Goal: Task Accomplishment & Management: Manage account settings

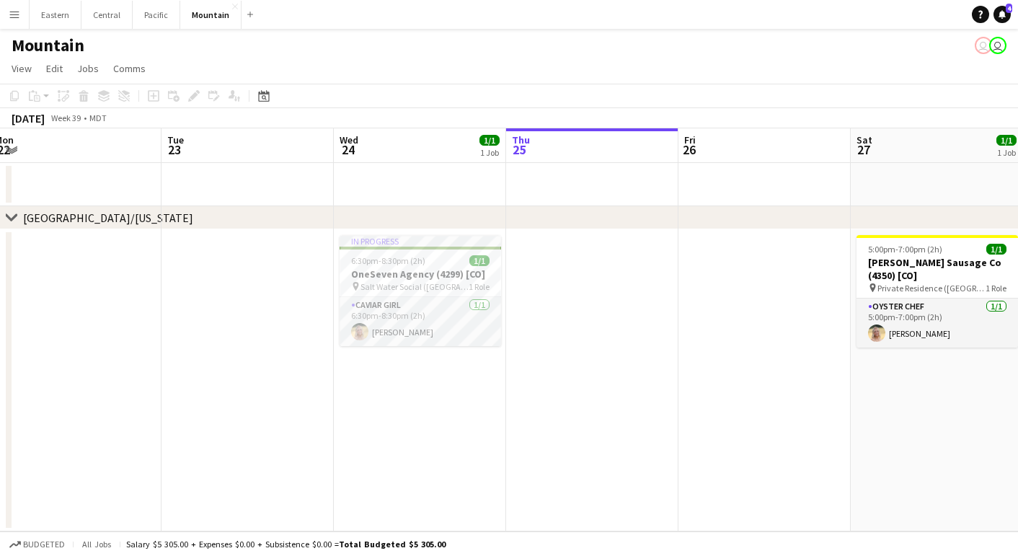
scroll to position [0, 355]
click at [399, 384] on app-date-cell "In progress 6:30pm-8:30pm (2h) 1/1 OneSeven Agency (4299) [CO] pin Salt Water S…" at bounding box center [421, 380] width 172 height 302
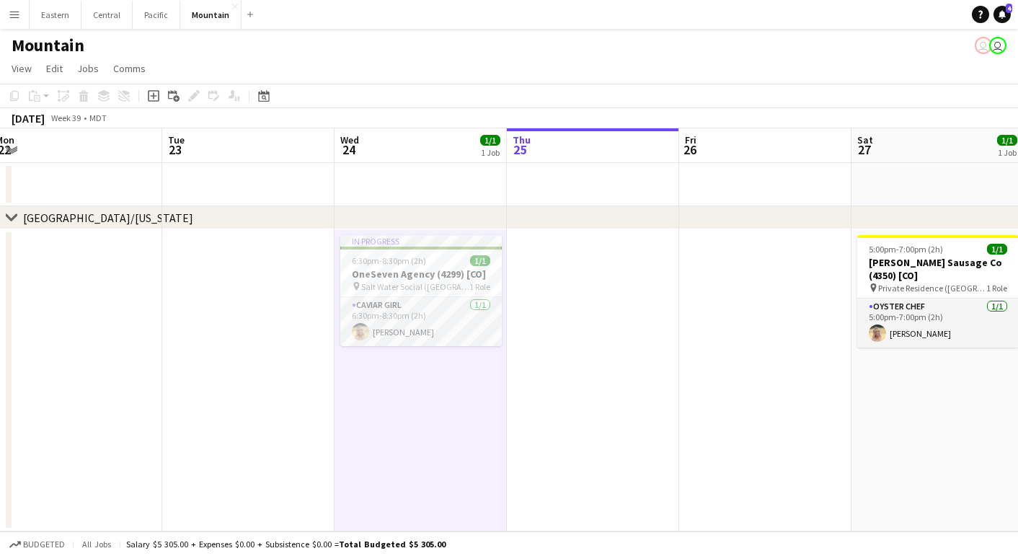
scroll to position [0, 0]
click at [984, 47] on app-user-avatar "user" at bounding box center [983, 45] width 17 height 17
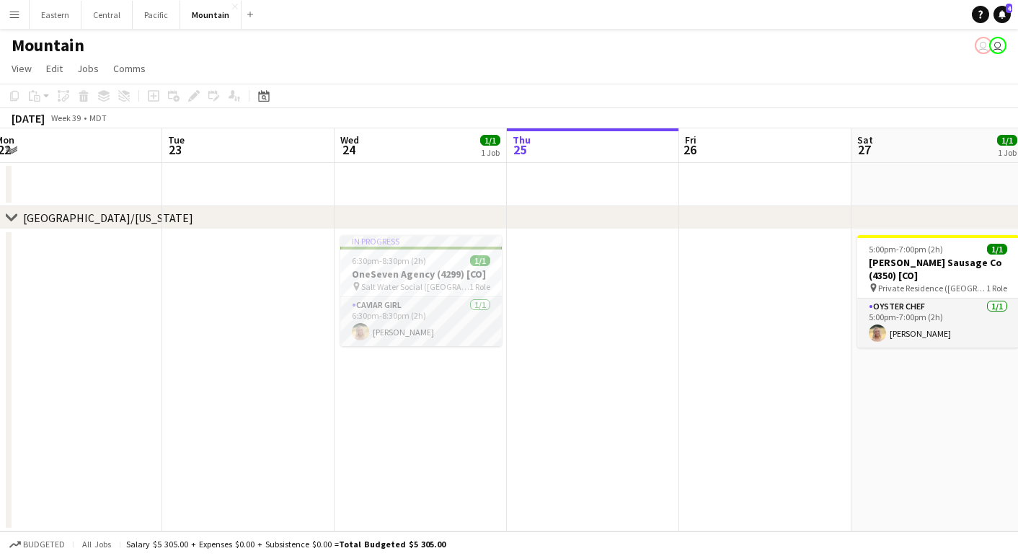
click at [983, 47] on app-user-avatar "user" at bounding box center [983, 45] width 17 height 17
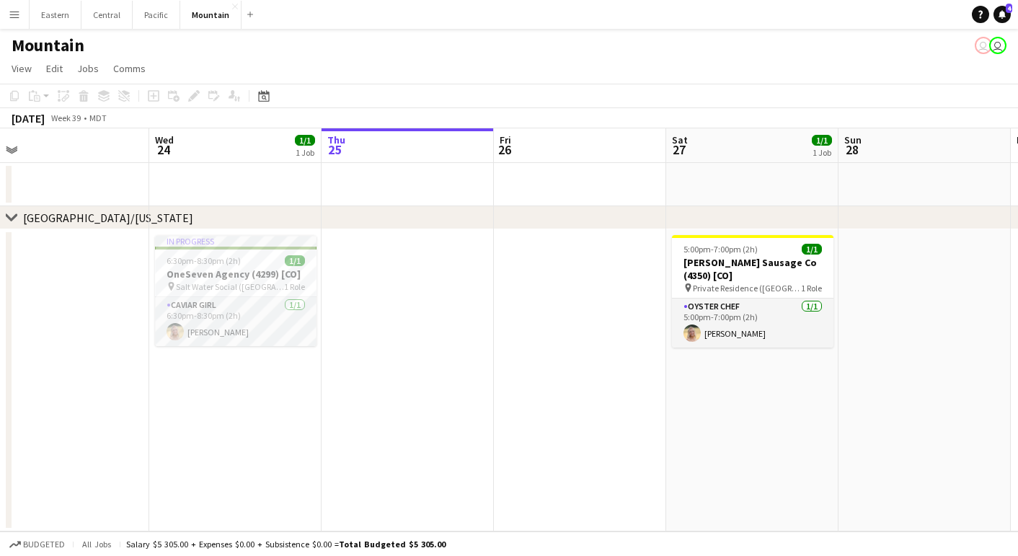
scroll to position [0, 554]
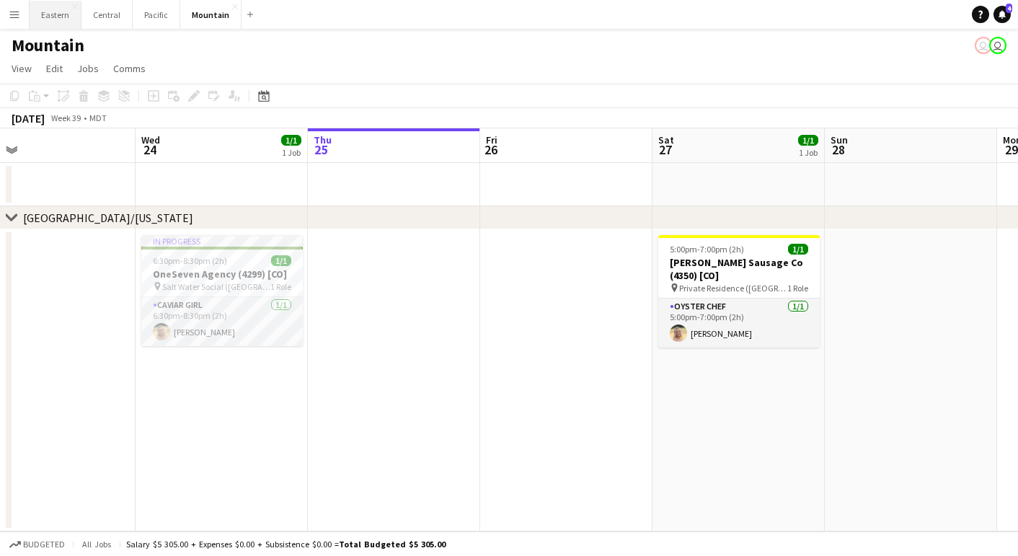
click at [50, 20] on button "Eastern Close" at bounding box center [56, 15] width 52 height 28
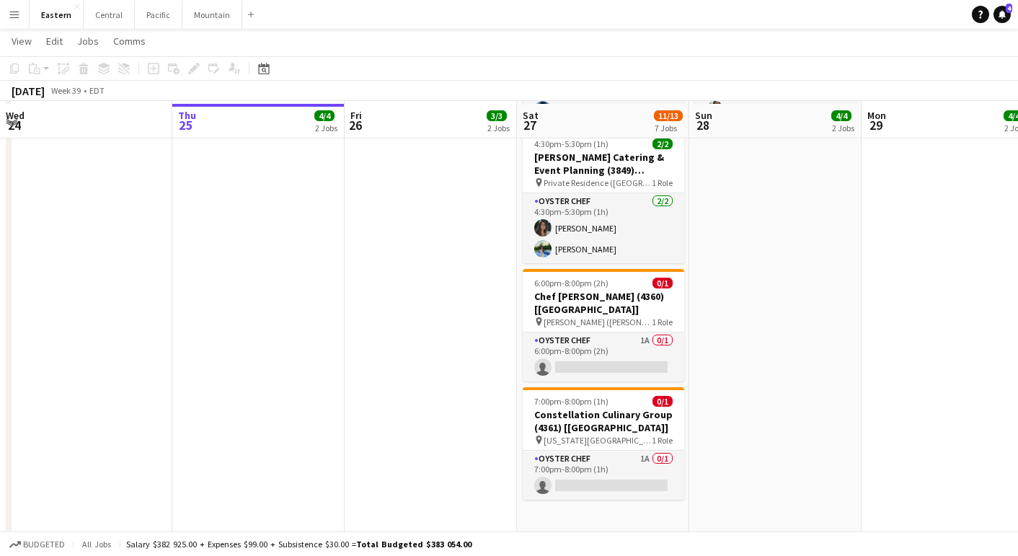
scroll to position [1183, 0]
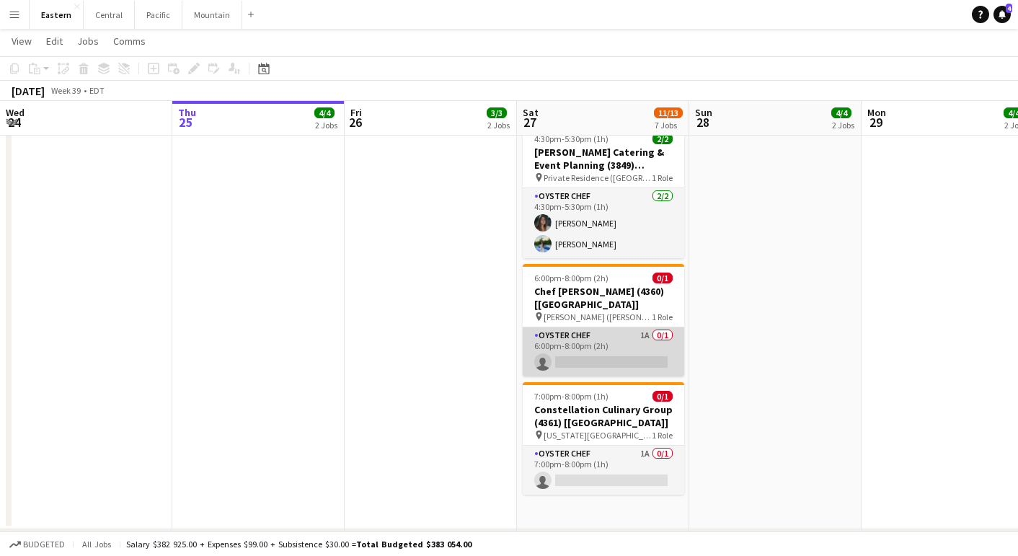
click at [592, 329] on app-card-role "Oyster Chef 1A 0/1 6:00pm-8:00pm (2h) single-neutral-actions" at bounding box center [604, 351] width 162 height 49
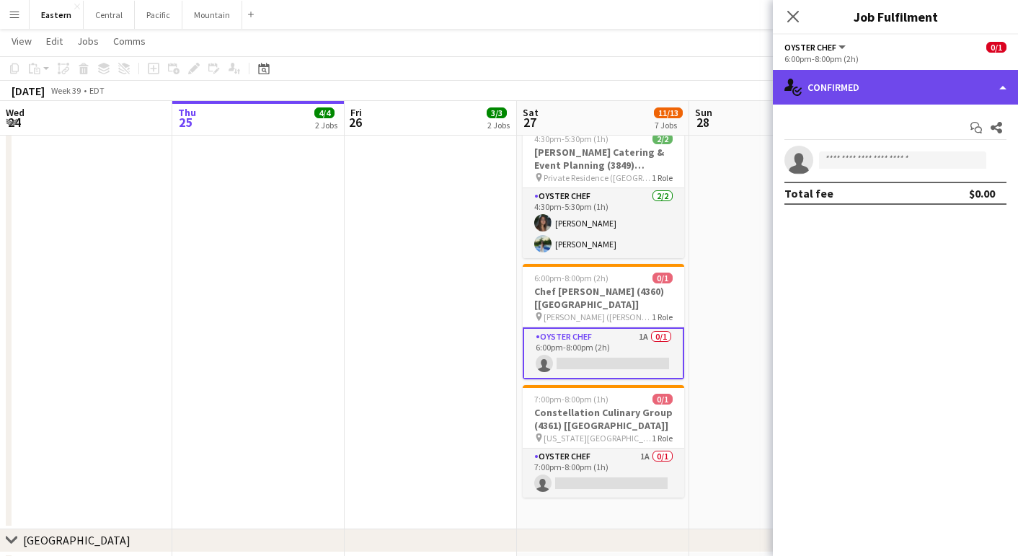
click at [877, 81] on div "single-neutral-actions-check-2 Confirmed" at bounding box center [895, 87] width 245 height 35
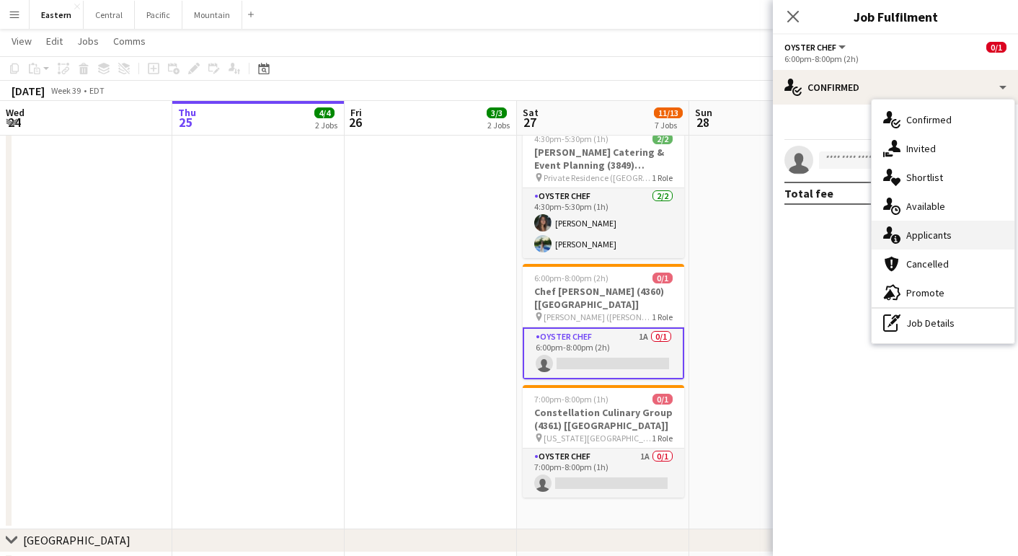
click at [926, 230] on span "Applicants" at bounding box center [928, 235] width 45 height 13
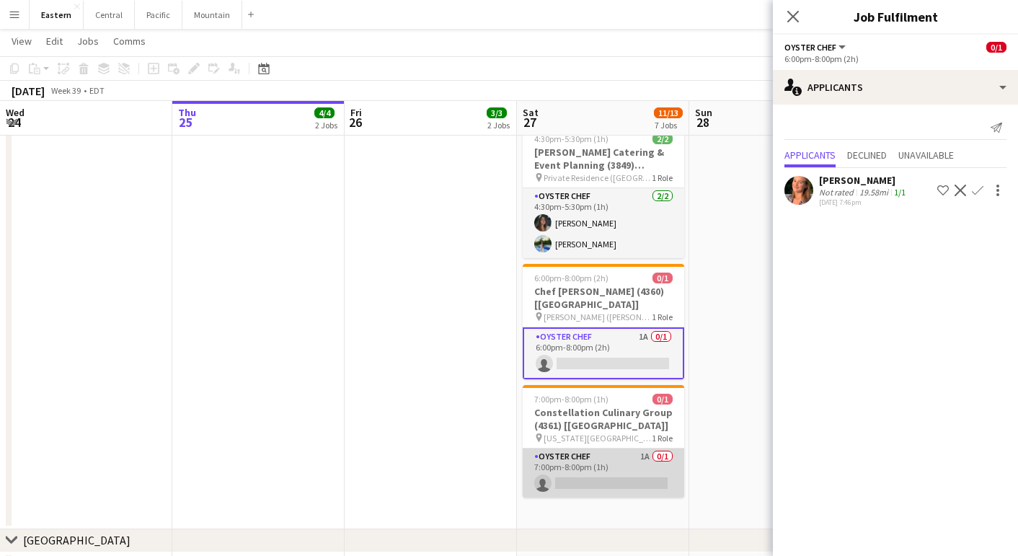
click at [617, 449] on app-card-role "Oyster Chef 1A 0/1 7:00pm-8:00pm (1h) single-neutral-actions" at bounding box center [604, 473] width 162 height 49
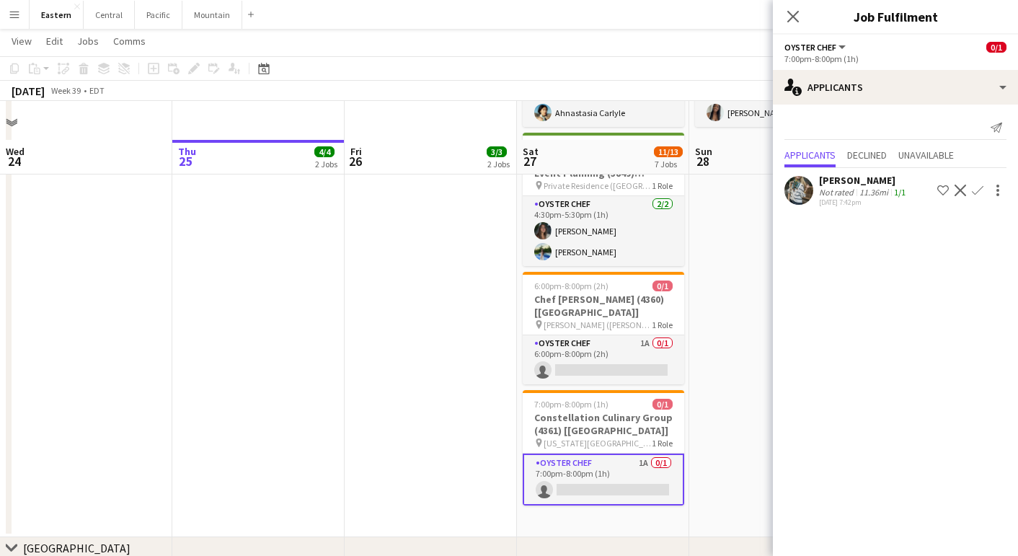
scroll to position [1227, 0]
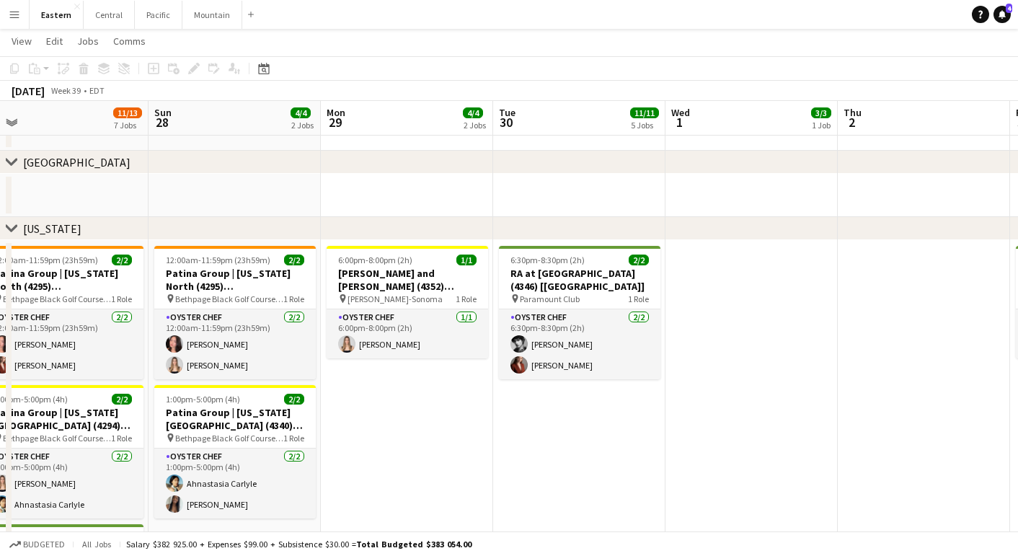
scroll to position [805, 0]
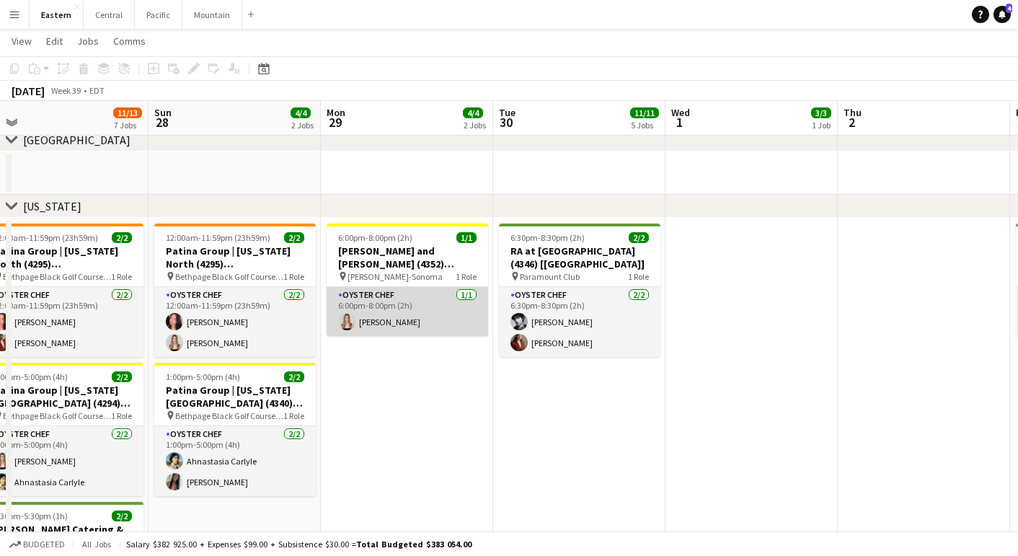
click at [383, 322] on app-card-role "Oyster Chef 1/1 6:00pm-8:00pm (2h) Diana Barbosa Da Silva" at bounding box center [408, 311] width 162 height 49
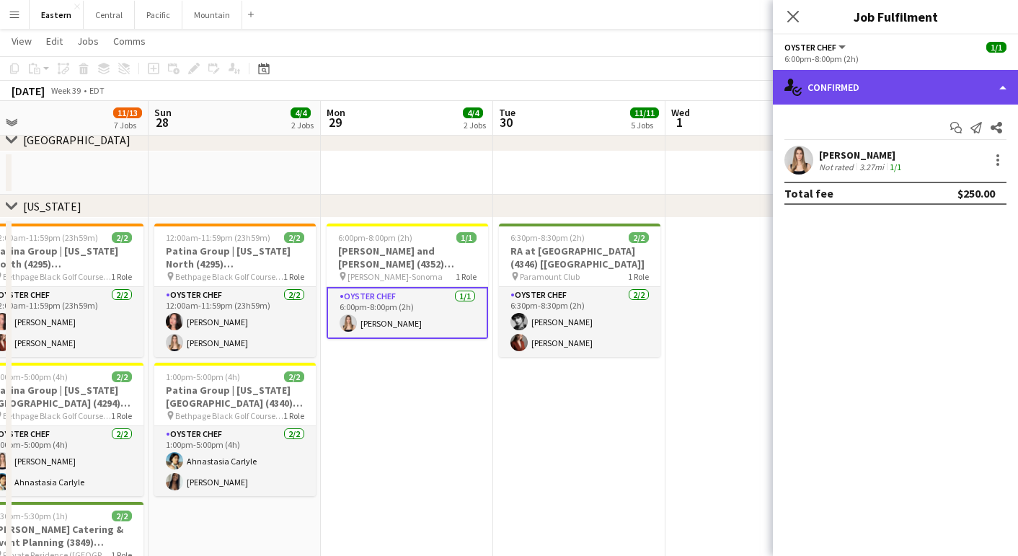
click at [842, 88] on div "single-neutral-actions-check-2 Confirmed" at bounding box center [895, 87] width 245 height 35
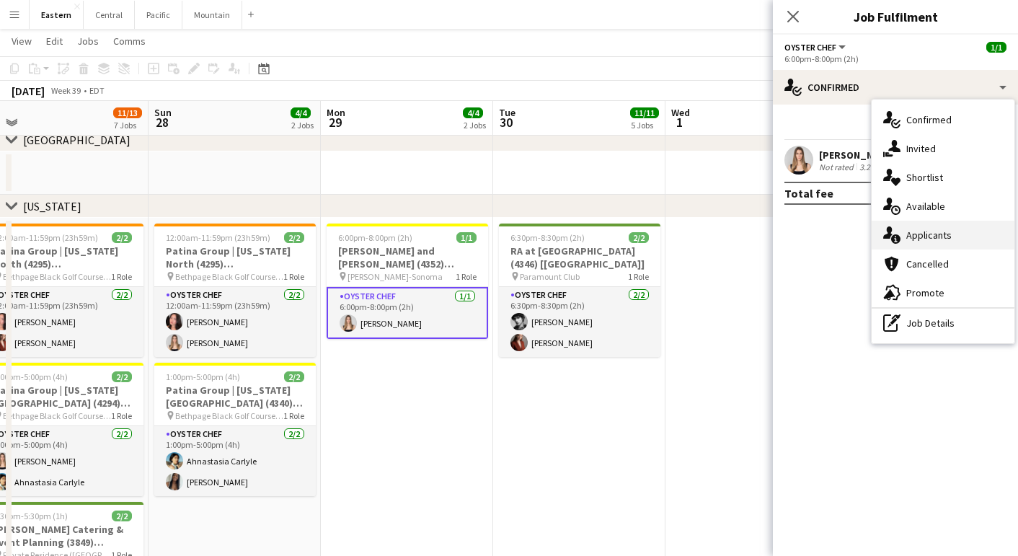
click at [916, 234] on span "Applicants" at bounding box center [928, 235] width 45 height 13
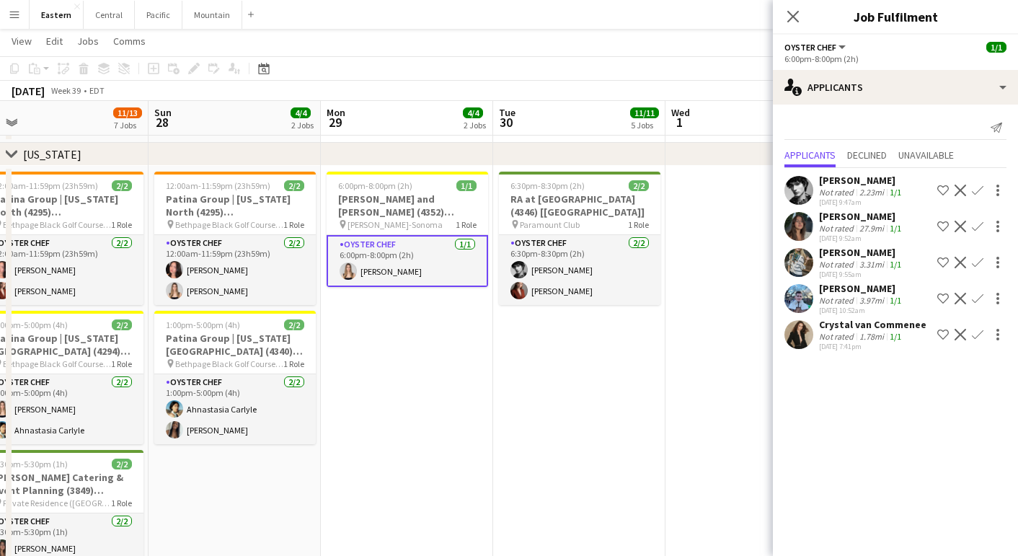
scroll to position [858, 0]
